Goal: Transaction & Acquisition: Subscribe to service/newsletter

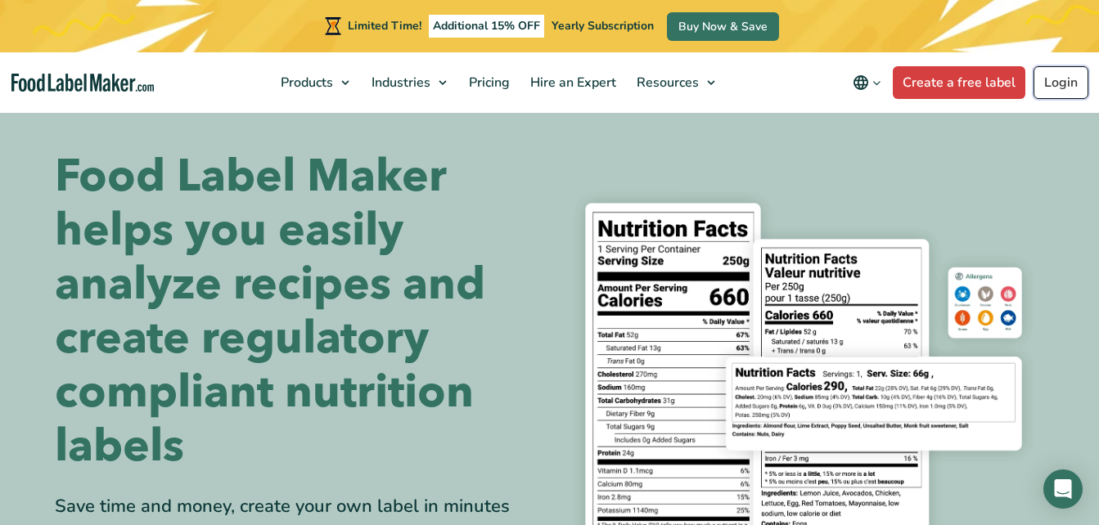
click at [1060, 88] on link "Login" at bounding box center [1061, 82] width 55 height 33
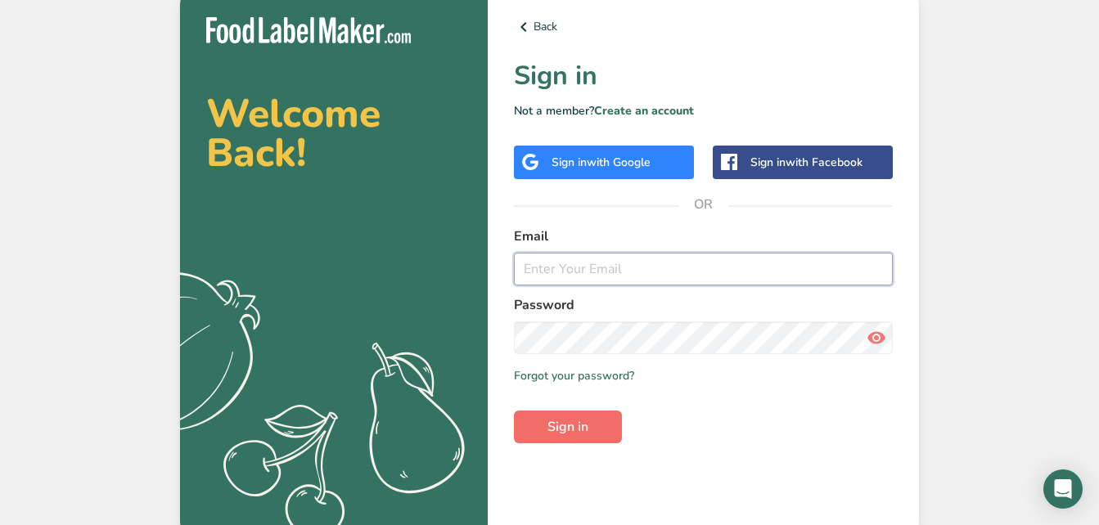
type input "tdaddysbbq@yahoo.com"
click at [592, 421] on button "Sign in" at bounding box center [568, 427] width 108 height 33
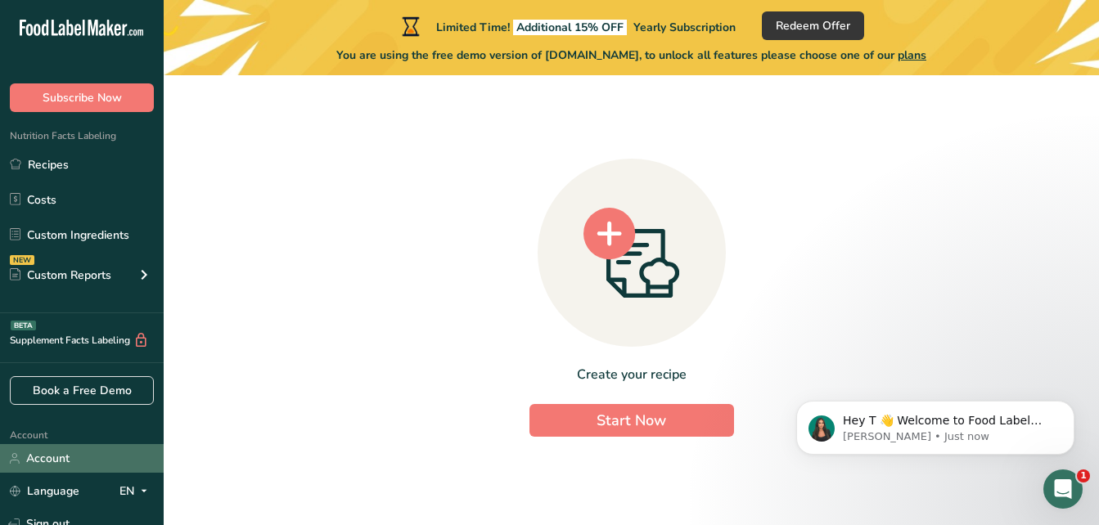
click at [92, 450] on link "Account" at bounding box center [82, 458] width 164 height 29
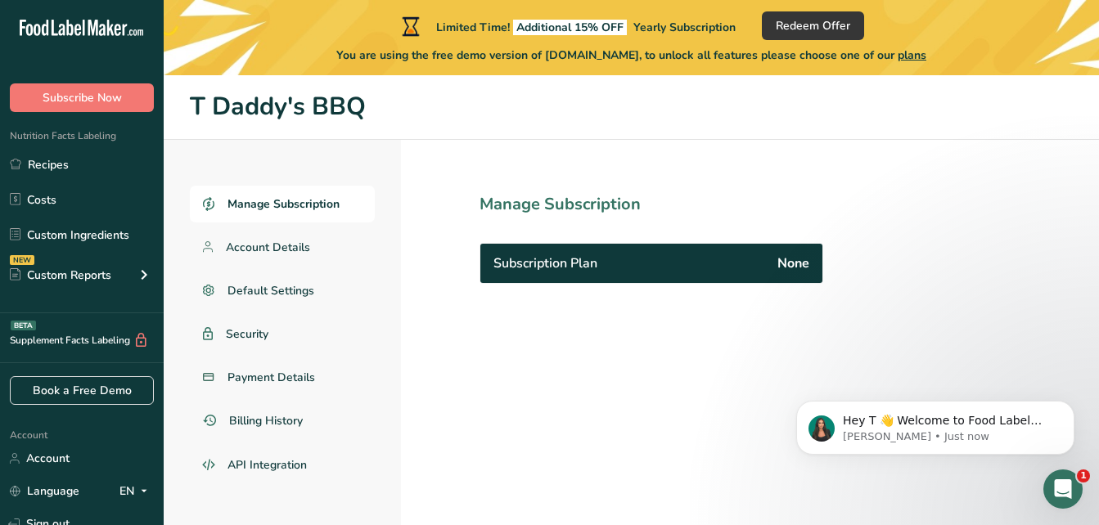
click at [625, 271] on div "Subscription Plan None" at bounding box center [651, 263] width 342 height 39
click at [319, 210] on span "Manage Subscription" at bounding box center [284, 204] width 112 height 17
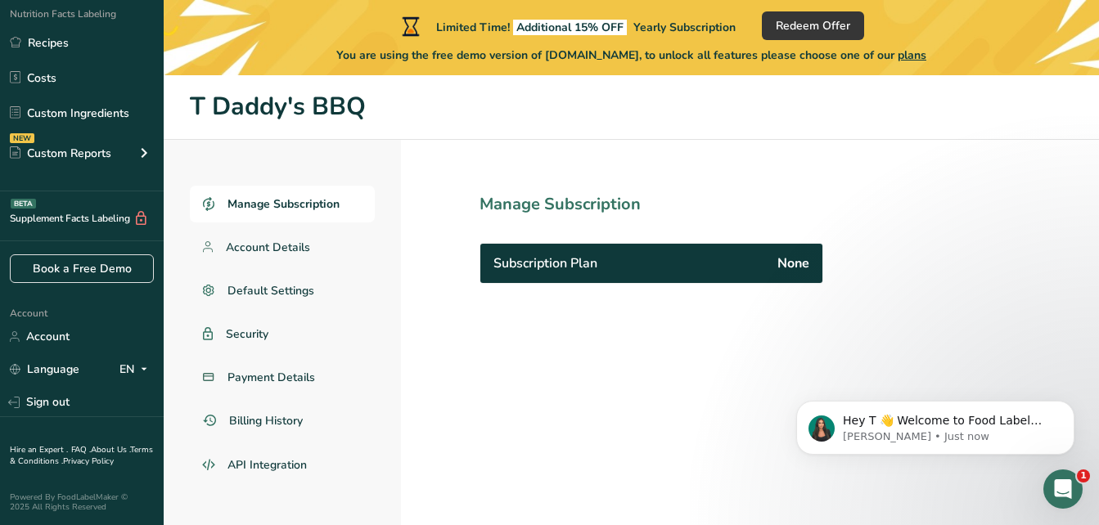
click at [304, 198] on span "Manage Subscription" at bounding box center [284, 204] width 112 height 17
click at [588, 260] on span "Subscription Plan" at bounding box center [546, 264] width 104 height 20
click at [268, 246] on span "Account Details" at bounding box center [268, 247] width 85 height 17
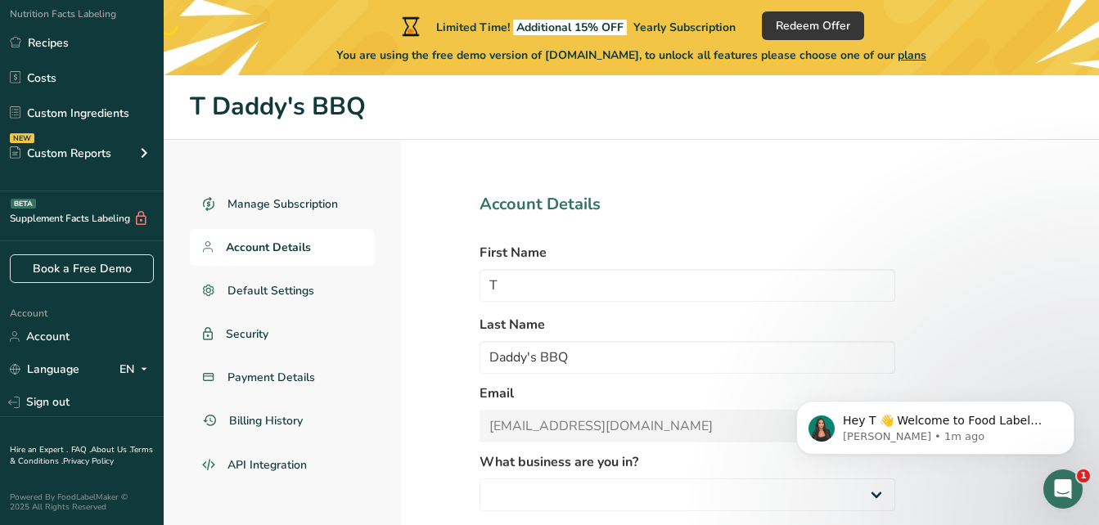
select select "1"
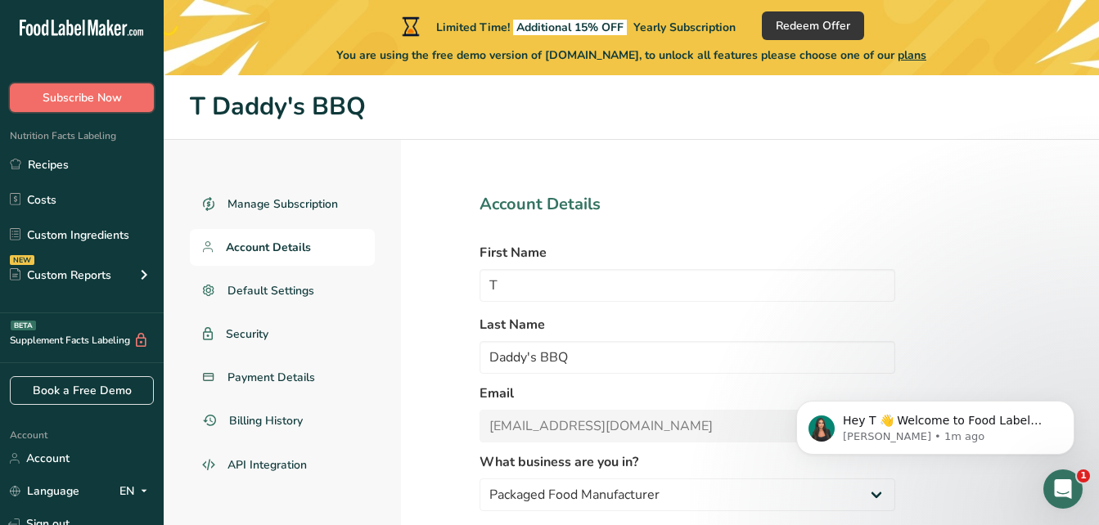
click at [90, 101] on span "Subscribe Now" at bounding box center [82, 97] width 79 height 17
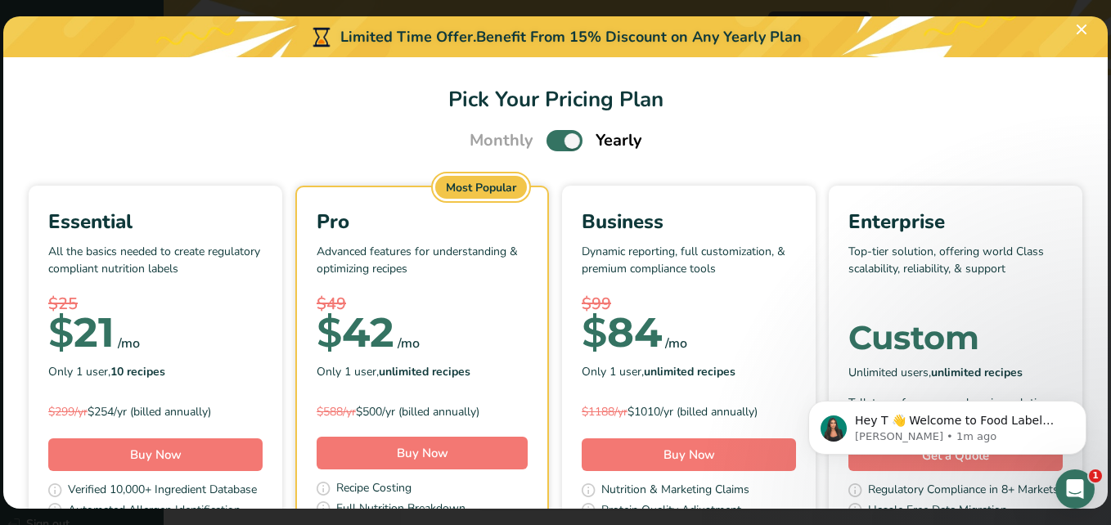
click at [549, 135] on span "Pick Your Pricing Plan Modal" at bounding box center [565, 140] width 36 height 20
click at [549, 136] on input "Pick Your Pricing Plan Modal" at bounding box center [552, 141] width 11 height 11
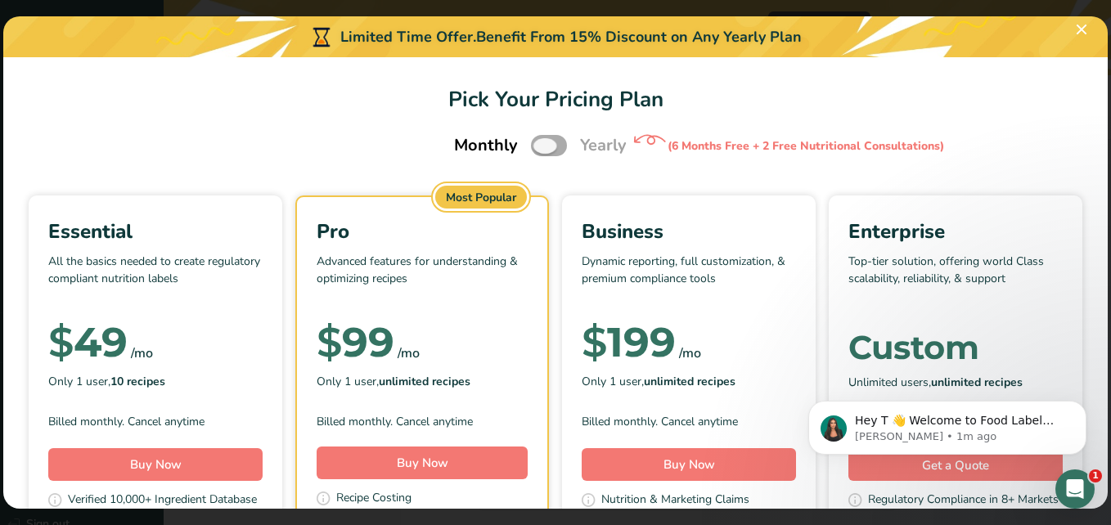
click at [552, 144] on span "Pick Your Pricing Plan Modal" at bounding box center [549, 145] width 36 height 20
click at [542, 144] on input "Pick Your Pricing Plan Modal" at bounding box center [536, 146] width 11 height 11
checkbox input "true"
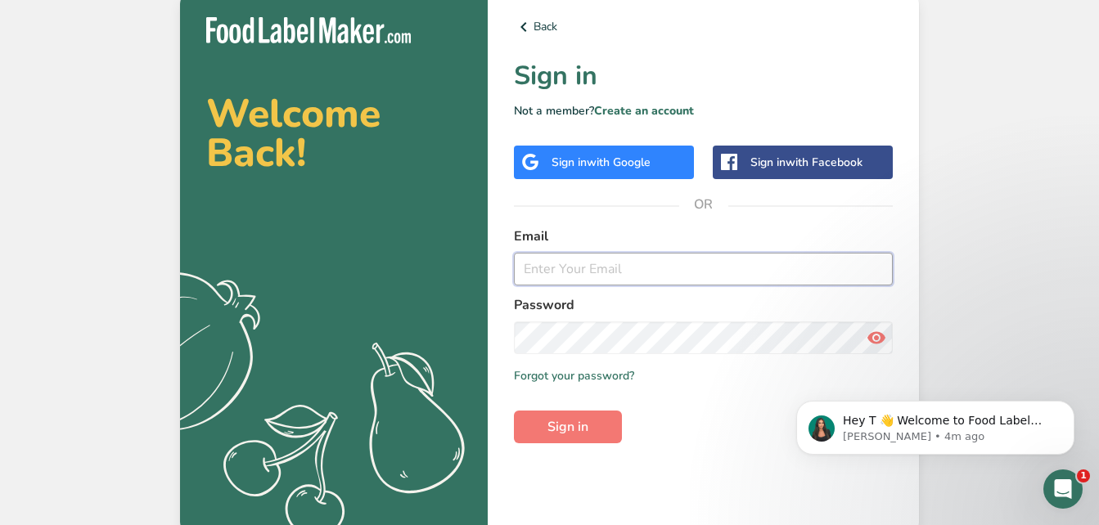
type input "tdaddysbbq@yahoo.com"
click at [589, 425] on button "Sign in" at bounding box center [568, 427] width 108 height 33
